Goal: Task Accomplishment & Management: Manage account settings

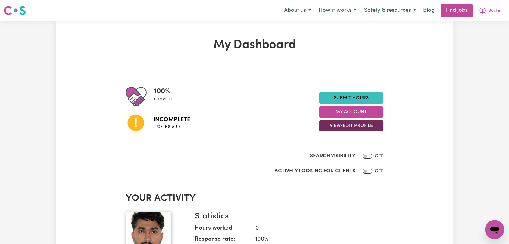
click at [354, 126] on button "View/Edit Profile" at bounding box center [351, 125] width 64 height 11
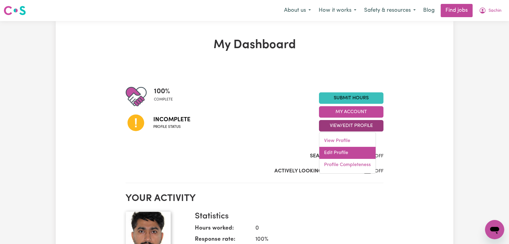
click at [345, 153] on link "Edit Profile" at bounding box center [347, 153] width 56 height 12
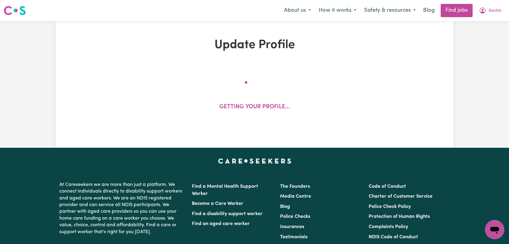
select select "male"
select select "Australian PR"
select select "Studying a healthcare related degree or qualification"
select select "45"
select select "55"
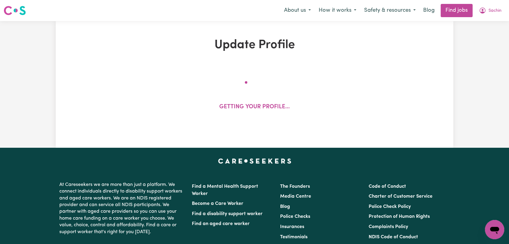
select select "65"
select select "75"
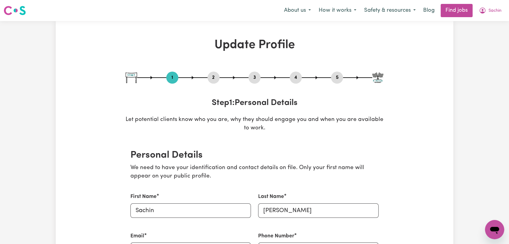
click at [214, 77] on button "2" at bounding box center [214, 78] width 12 height 8
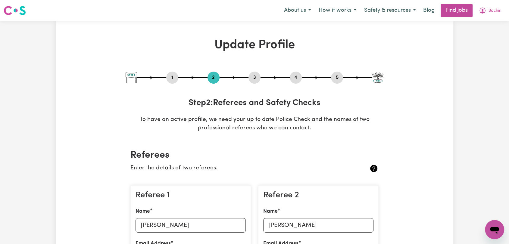
click at [253, 76] on button "3" at bounding box center [255, 78] width 12 height 8
select select "2023"
select select "Certificate III (Individual Support)"
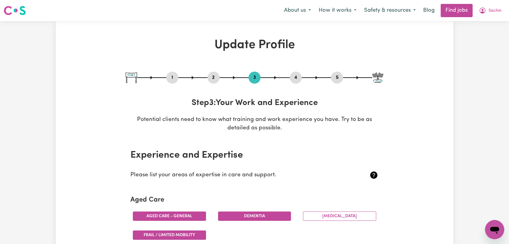
drag, startPoint x: 297, startPoint y: 75, endPoint x: 289, endPoint y: 82, distance: 9.8
click at [297, 76] on button "4" at bounding box center [296, 78] width 12 height 8
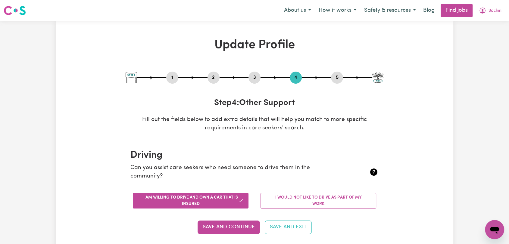
click at [336, 78] on button "5" at bounding box center [337, 78] width 12 height 8
select select "I am providing services privately on my own"
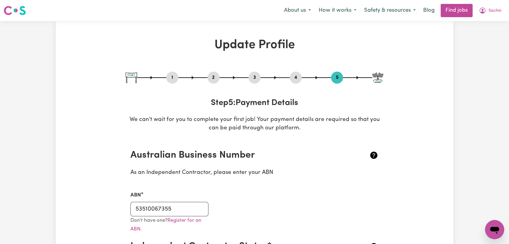
click at [256, 80] on button "3" at bounding box center [255, 78] width 12 height 8
select select "2023"
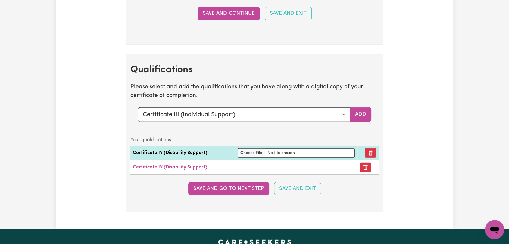
scroll to position [1507, 0]
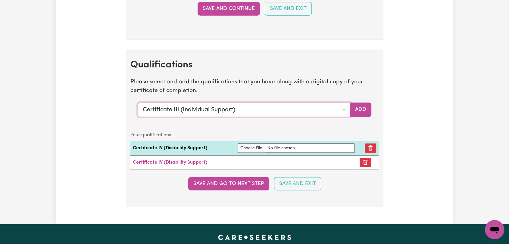
click at [343, 110] on select "Select a qualification to add... Certificate III (Individual Support) Certifica…" at bounding box center [244, 110] width 213 height 14
select select "Manual Handling"
click at [138, 103] on select "Select a qualification to add... Certificate III (Individual Support) Certifica…" at bounding box center [244, 110] width 213 height 14
click at [354, 104] on button "Add" at bounding box center [360, 110] width 21 height 14
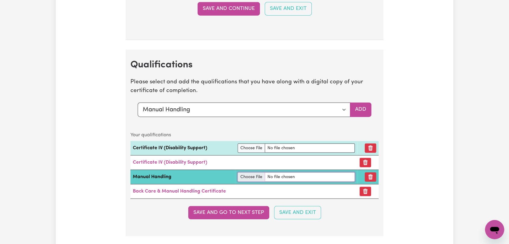
click at [255, 174] on input "file" at bounding box center [296, 177] width 117 height 9
click at [245, 175] on input "file" at bounding box center [296, 177] width 117 height 9
click at [243, 173] on input "file" at bounding box center [296, 177] width 117 height 9
click at [245, 175] on input "file" at bounding box center [296, 177] width 117 height 9
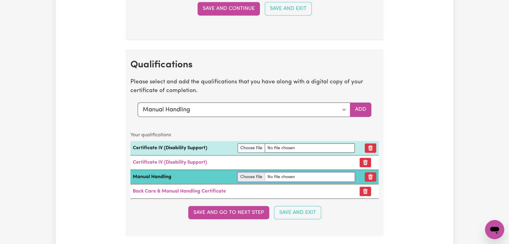
click at [245, 175] on input "file" at bounding box center [296, 177] width 117 height 9
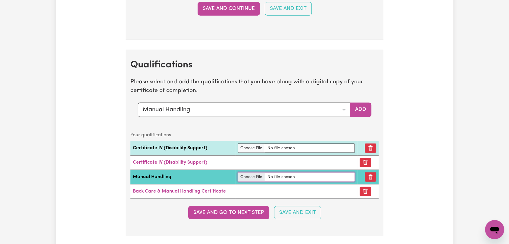
click at [245, 175] on input "file" at bounding box center [296, 177] width 117 height 9
click at [251, 178] on input "file" at bounding box center [296, 177] width 117 height 9
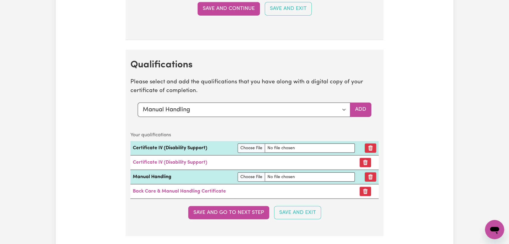
drag, startPoint x: 58, startPoint y: 49, endPoint x: 55, endPoint y: 56, distance: 8.0
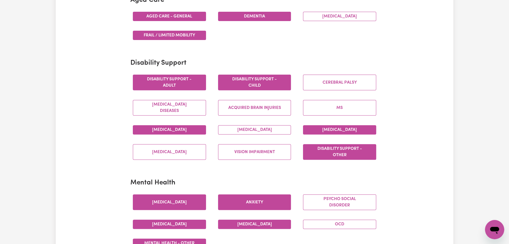
scroll to position [0, 0]
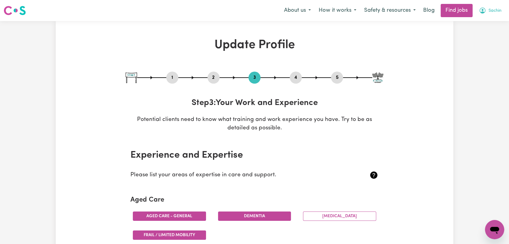
click at [489, 10] on span "Sachin" at bounding box center [495, 11] width 13 height 7
click at [480, 47] on link "Logout" at bounding box center [482, 45] width 48 height 11
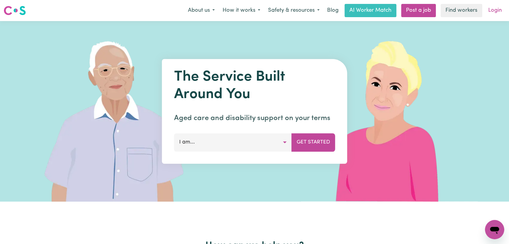
click at [498, 8] on link "Login" at bounding box center [495, 10] width 21 height 13
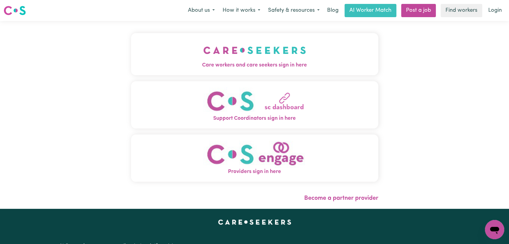
click at [222, 50] on img "Care workers and care seekers sign in here" at bounding box center [254, 50] width 103 height 22
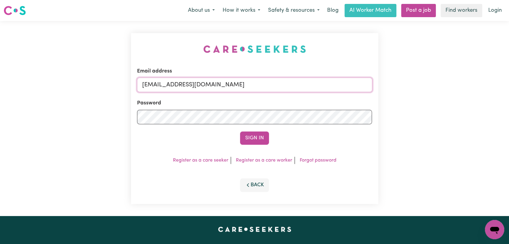
click at [268, 83] on input "onboardingcs@careseekers.com.au" at bounding box center [254, 85] width 235 height 14
drag, startPoint x: 172, startPoint y: 88, endPoint x: 266, endPoint y: 93, distance: 94.1
click at [266, 93] on form "Email address Superuser~jakedworkin@hotmail.com Password Sign In" at bounding box center [254, 106] width 235 height 77
type input "Superuser~Nyayik97bol@gmail.com"
click at [256, 140] on button "Sign In" at bounding box center [254, 138] width 29 height 13
